Goal: Information Seeking & Learning: Learn about a topic

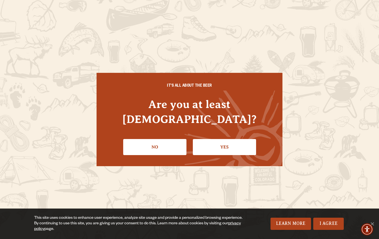
click at [230, 139] on link "Yes" at bounding box center [224, 147] width 63 height 16
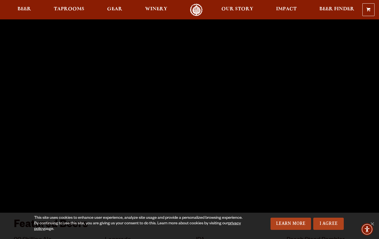
click at [25, 8] on span "Beer" at bounding box center [24, 9] width 14 height 4
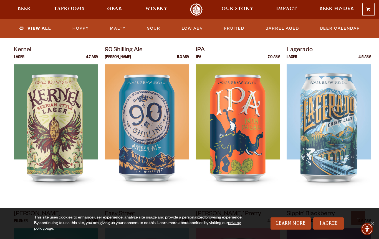
scroll to position [233, 0]
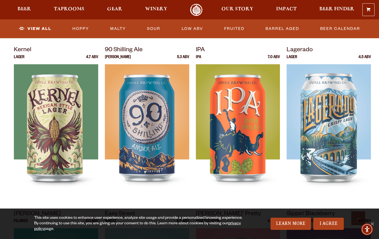
click at [329, 224] on link "I Agree" at bounding box center [328, 224] width 31 height 12
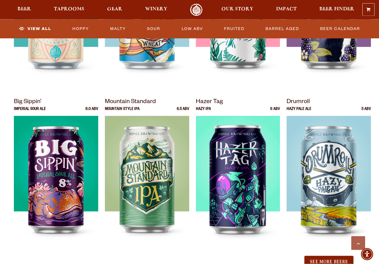
scroll to position [510, 0]
click at [48, 183] on img at bounding box center [56, 185] width 84 height 139
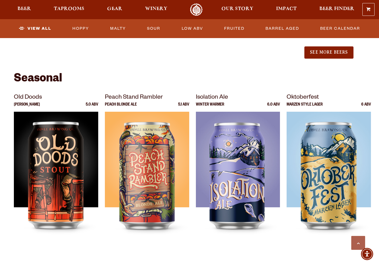
scroll to position [720, 0]
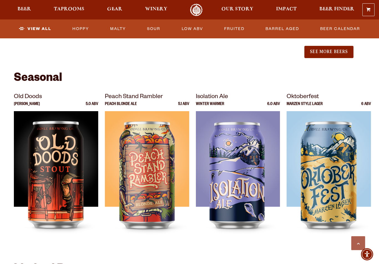
click at [334, 188] on img at bounding box center [329, 180] width 84 height 139
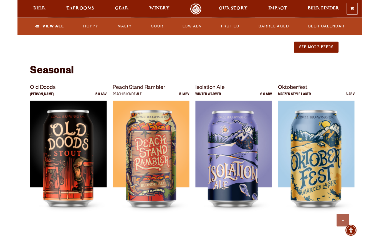
scroll to position [744, 0]
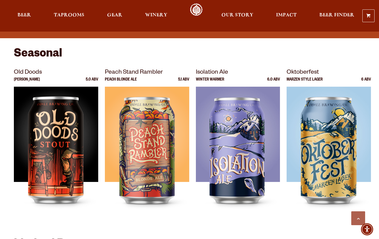
click at [231, 155] on img at bounding box center [238, 156] width 84 height 139
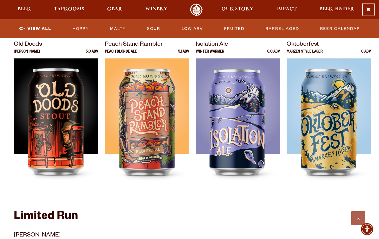
scroll to position [772, 0]
click at [244, 159] on img at bounding box center [238, 128] width 84 height 139
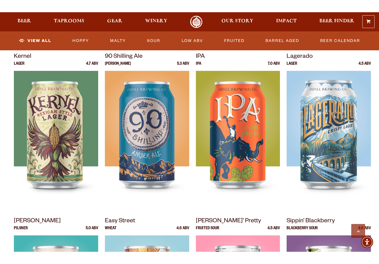
scroll to position [217, 0]
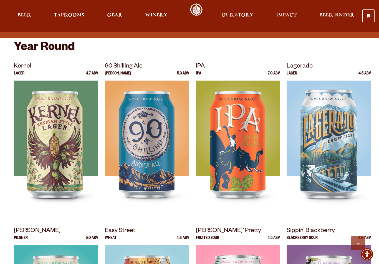
click at [147, 141] on img at bounding box center [147, 149] width 84 height 139
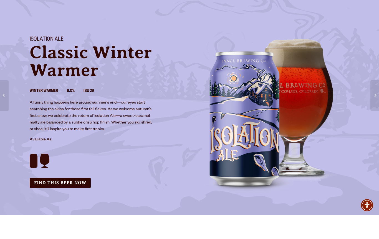
scroll to position [24, 0]
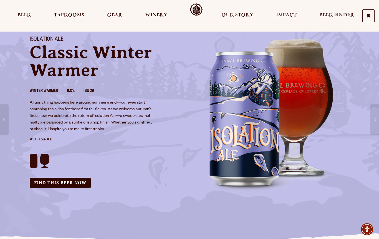
click at [238, 152] on img at bounding box center [272, 113] width 166 height 166
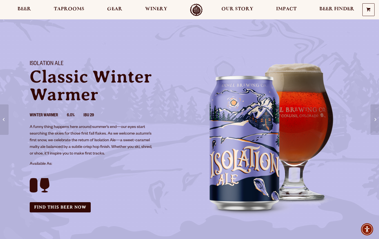
click at [264, 171] on img at bounding box center [272, 137] width 166 height 166
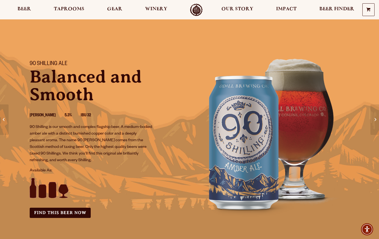
click at [115, 9] on span "Gear" at bounding box center [114, 9] width 15 height 4
